Goal: Information Seeking & Learning: Check status

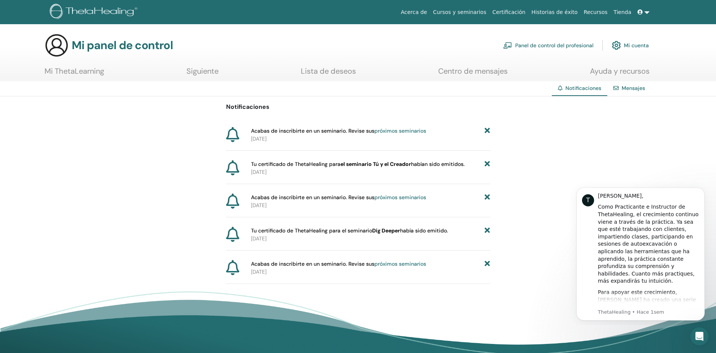
click at [353, 164] on b "el seminario Tú y el Creador" at bounding box center [376, 163] width 71 height 7
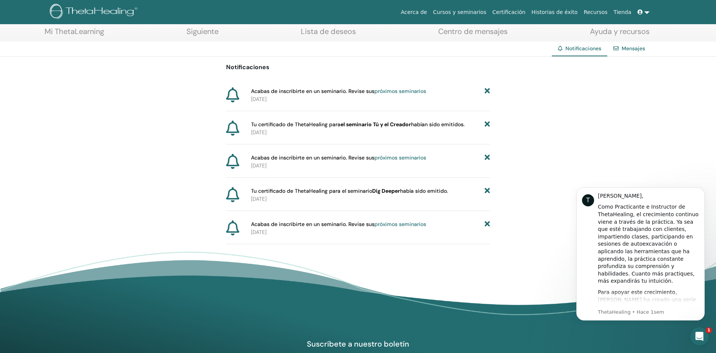
scroll to position [37, 0]
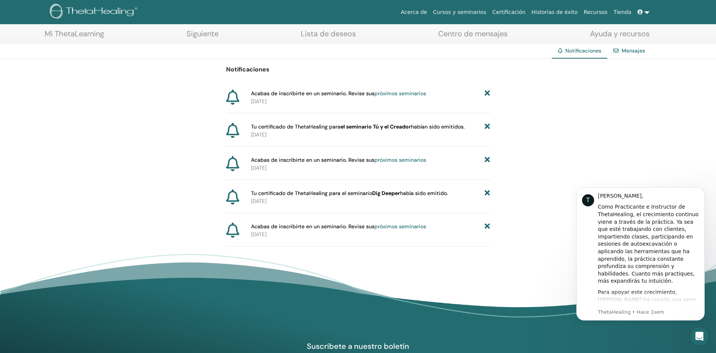
click at [285, 196] on span "Tu certificado de ThetaHealing para el seminario Dig Deeper había sido emitido." at bounding box center [349, 193] width 197 height 8
click at [233, 195] on icon at bounding box center [232, 196] width 13 height 15
click at [699, 335] on icon "Abrir Intercom Messenger" at bounding box center [699, 335] width 12 height 12
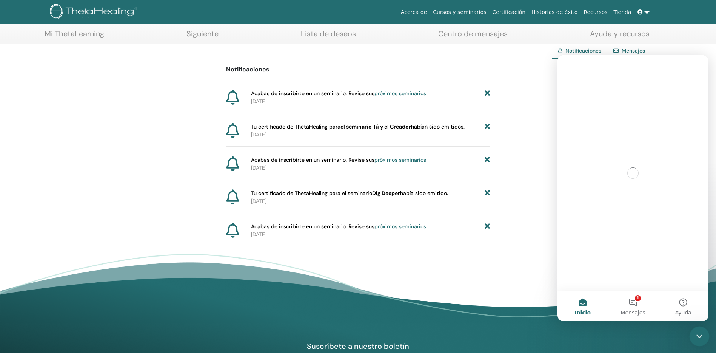
scroll to position [0, 0]
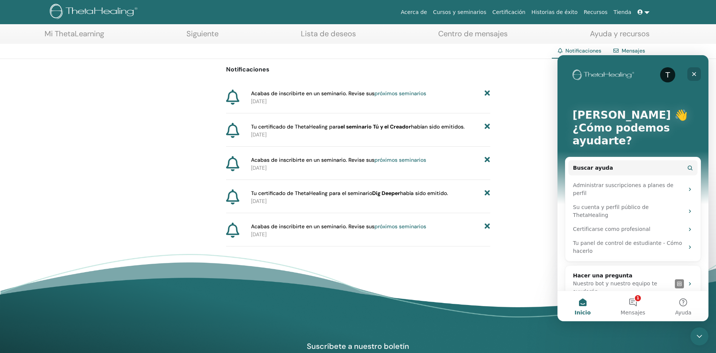
click at [694, 76] on icon "Cerrar" at bounding box center [694, 74] width 6 height 6
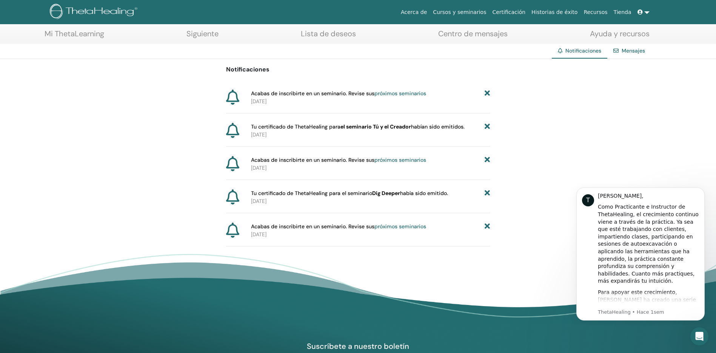
click at [627, 49] on link "Mensajes" at bounding box center [633, 50] width 23 height 7
click at [633, 48] on link "Mensajes" at bounding box center [633, 50] width 23 height 7
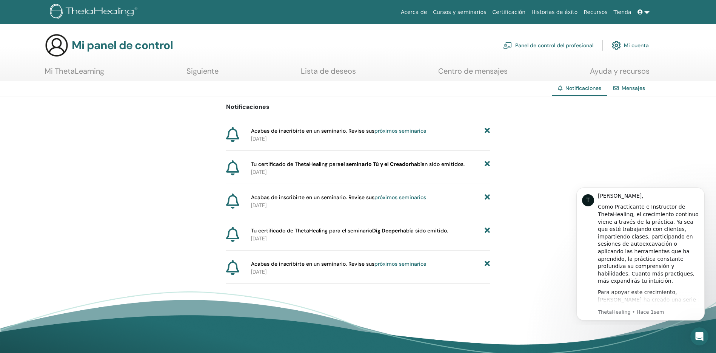
scroll to position [10, 0]
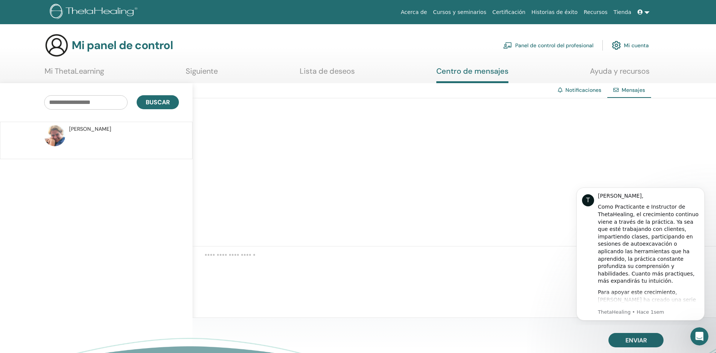
click at [635, 45] on font "Mi cuenta" at bounding box center [636, 45] width 25 height 7
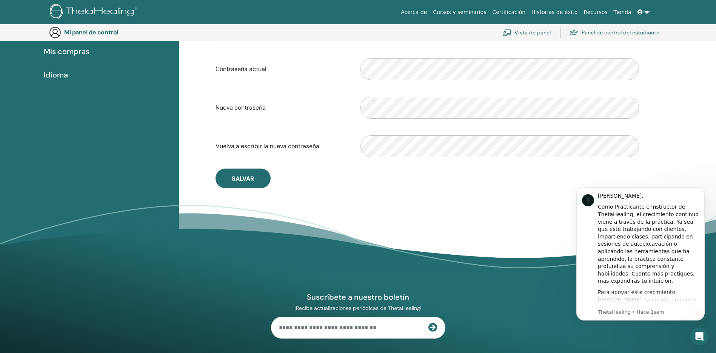
scroll to position [161, 0]
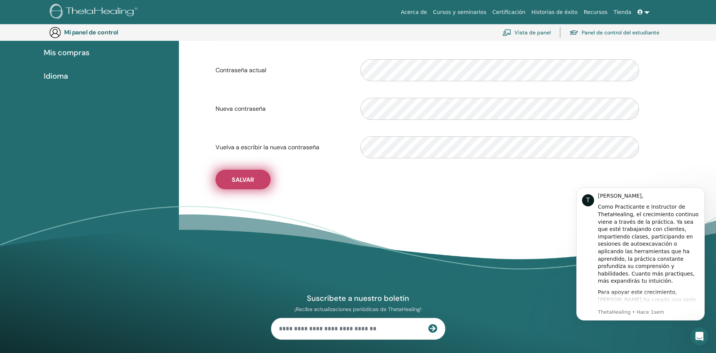
click at [258, 181] on button "Salvar" at bounding box center [243, 180] width 55 height 20
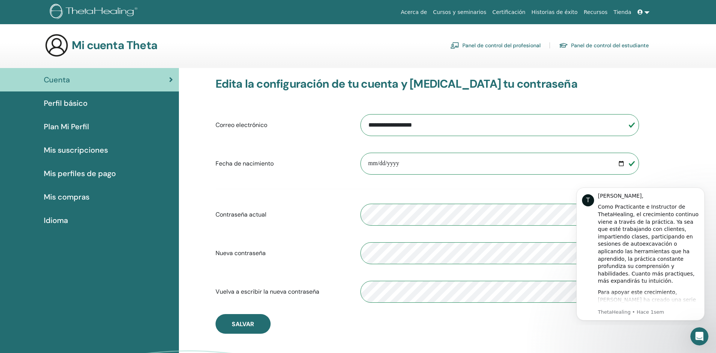
scroll to position [8, 0]
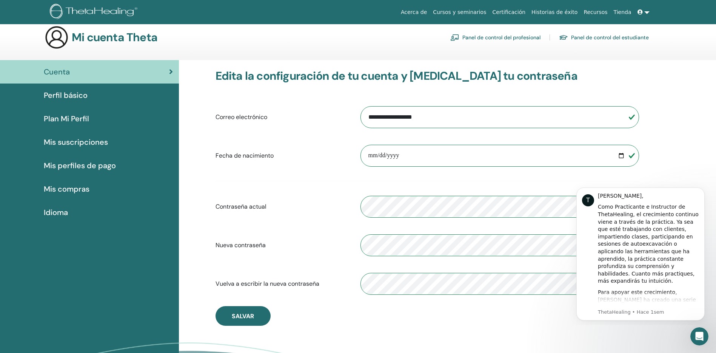
click at [80, 123] on span "Plan Mi Perfil" at bounding box center [66, 118] width 45 height 11
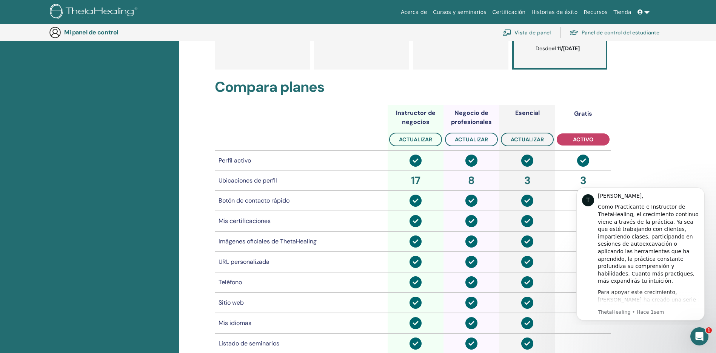
scroll to position [278, 0]
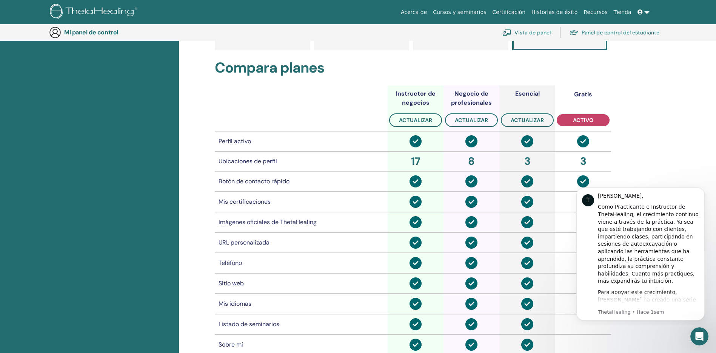
click at [622, 32] on font "Panel de control del estudiante" at bounding box center [621, 32] width 78 height 7
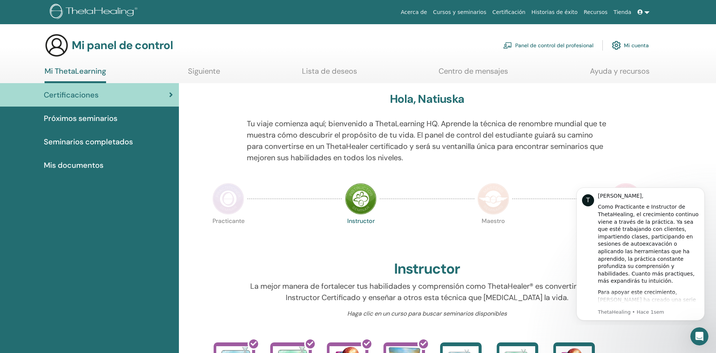
click at [522, 12] on link "Certificación" at bounding box center [508, 12] width 39 height 14
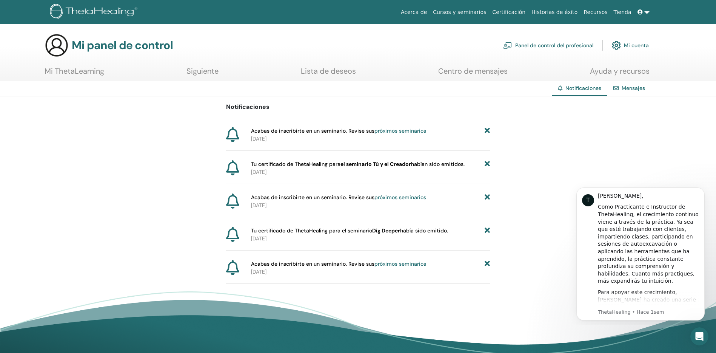
click at [233, 134] on icon at bounding box center [232, 134] width 13 height 15
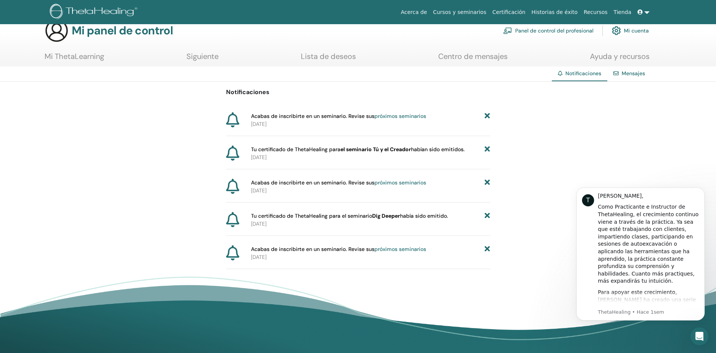
click at [528, 141] on div "Notificaciones Acabas de inscribirte en un seminario. Revise sus próximos semin…" at bounding box center [358, 175] width 716 height 187
click at [467, 54] on link "Centro de mensajes" at bounding box center [472, 59] width 69 height 15
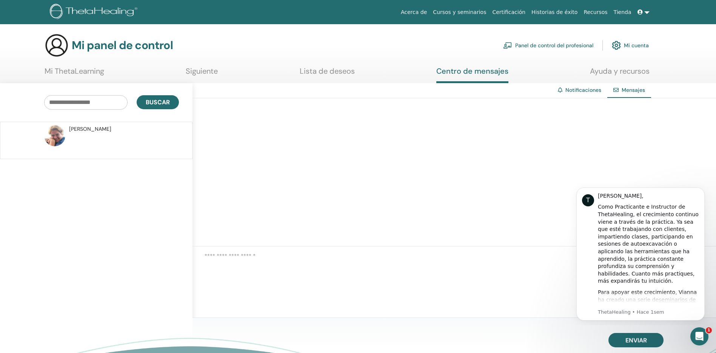
scroll to position [14, 0]
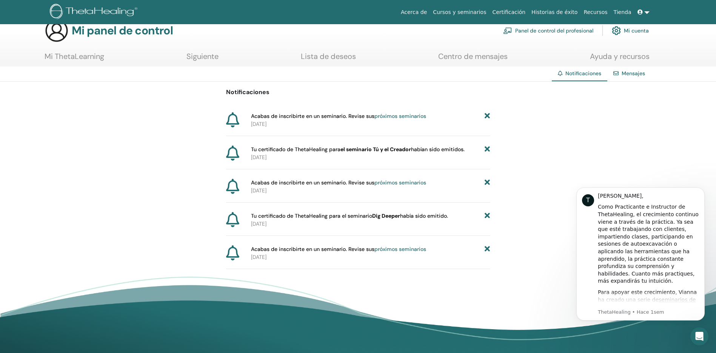
click at [403, 116] on link "próximos seminarios" at bounding box center [401, 116] width 52 height 7
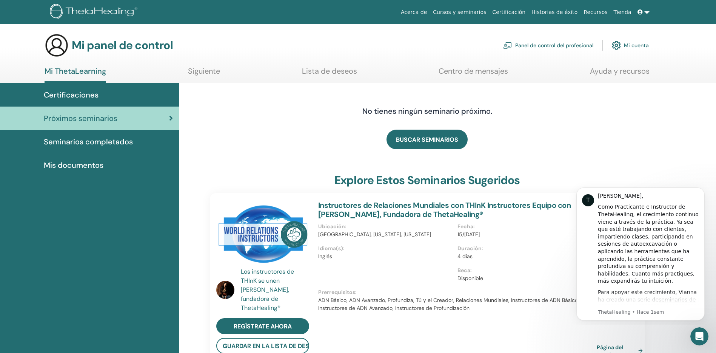
click at [74, 167] on span "Mis documentos" at bounding box center [74, 164] width 60 height 11
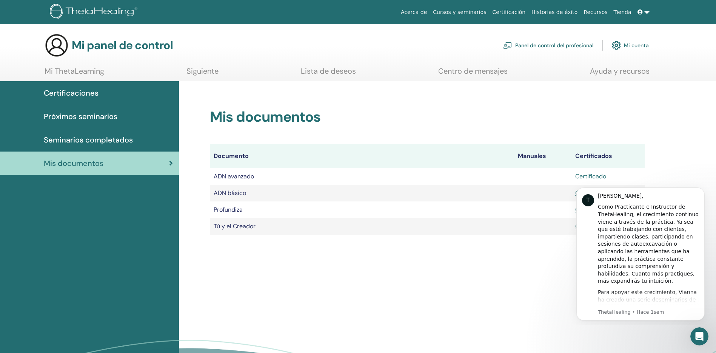
click at [292, 293] on div "Mis documentos Documento Manuales Certificados ADN avanzado Certificado ADN bás…" at bounding box center [447, 248] width 537 height 334
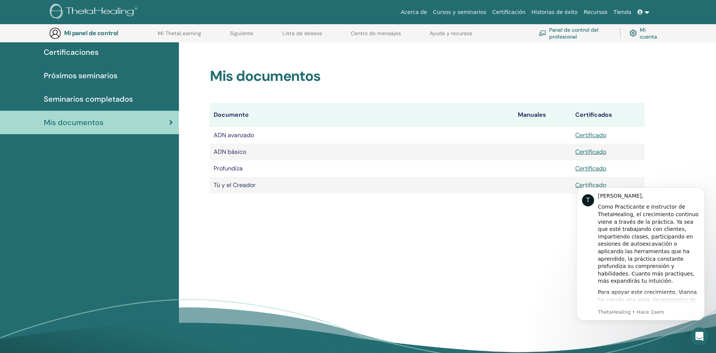
scroll to position [61, 0]
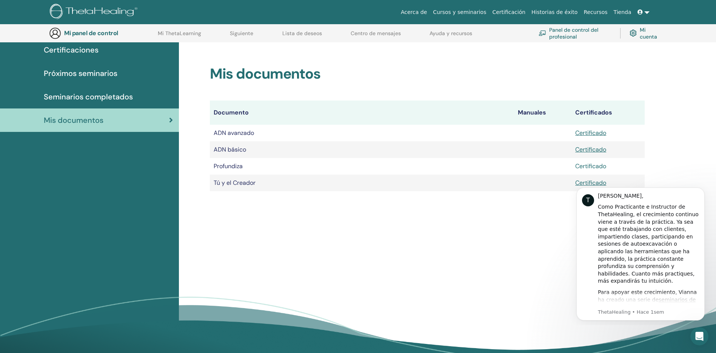
click at [588, 165] on link "Certificado" at bounding box center [591, 166] width 31 height 8
click at [584, 180] on link "Certificado" at bounding box center [591, 183] width 31 height 8
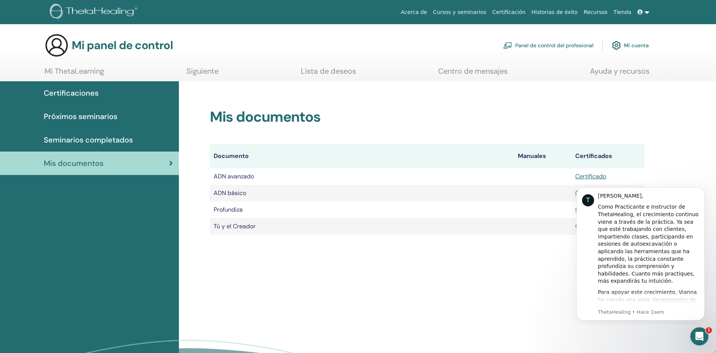
scroll to position [15, 0]
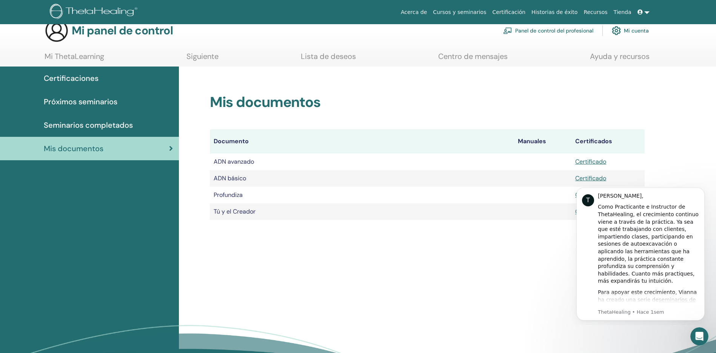
click at [648, 12] on link at bounding box center [644, 12] width 18 height 14
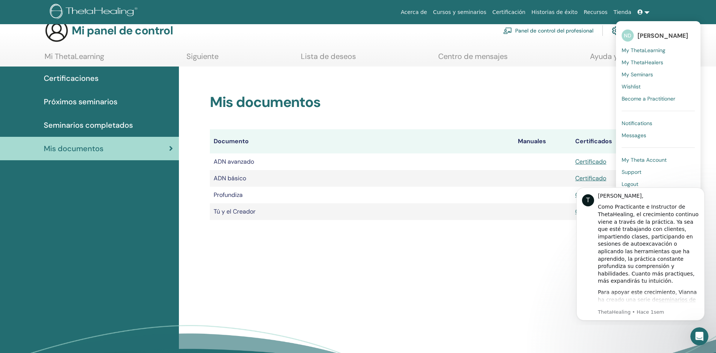
click at [369, 294] on div "Mis documentos Documento Manuales Certificados ADN avanzado Certificado ADN bás…" at bounding box center [447, 233] width 537 height 334
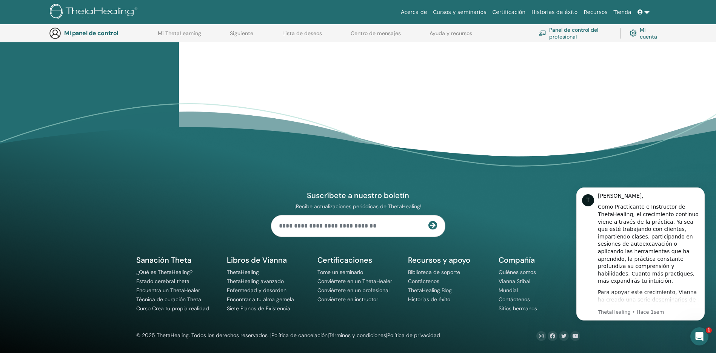
scroll to position [0, 0]
